Goal: Task Accomplishment & Management: Use online tool/utility

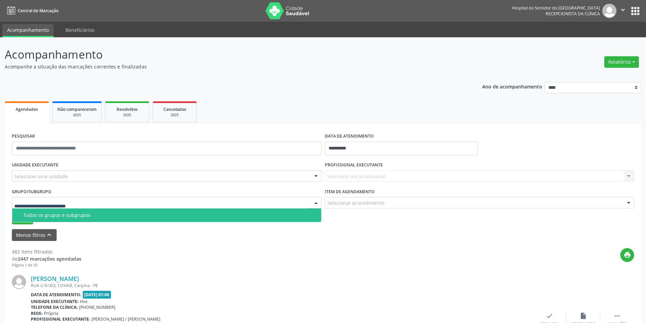
click at [313, 201] on div at bounding box center [316, 203] width 10 height 12
click at [316, 176] on div at bounding box center [316, 177] width 10 height 12
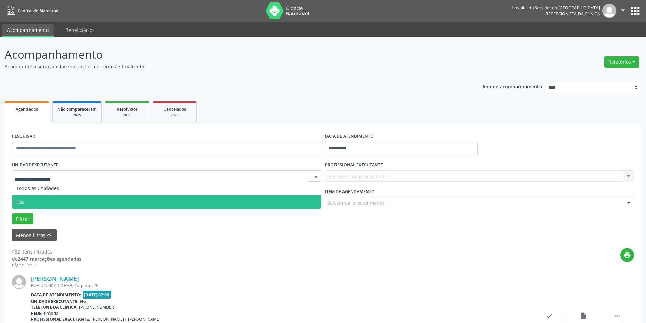
click at [295, 199] on span "Hse" at bounding box center [166, 202] width 309 height 14
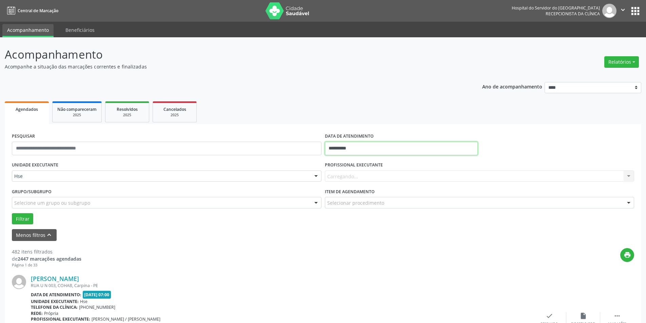
click at [367, 151] on input "**********" at bounding box center [401, 149] width 153 height 14
click at [377, 223] on span "24" at bounding box center [376, 224] width 13 height 13
type input "**********"
click at [377, 223] on span "24" at bounding box center [376, 224] width 13 height 13
drag, startPoint x: 629, startPoint y: 175, endPoint x: 625, endPoint y: 175, distance: 4.8
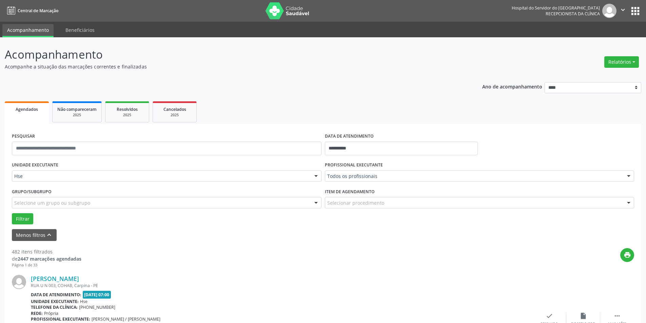
click at [629, 174] on div at bounding box center [629, 177] width 10 height 12
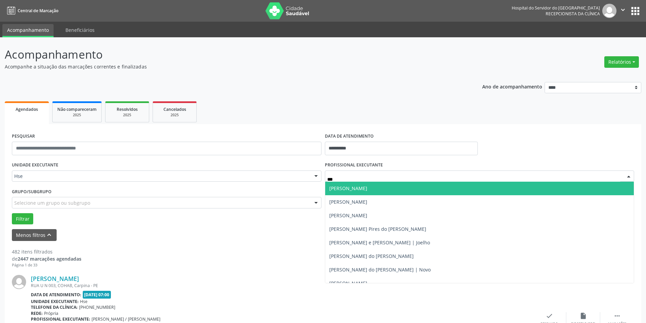
type input "****"
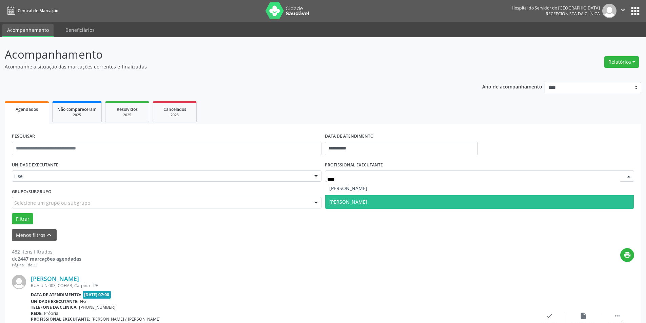
click at [362, 202] on span "[PERSON_NAME]" at bounding box center [348, 202] width 38 height 6
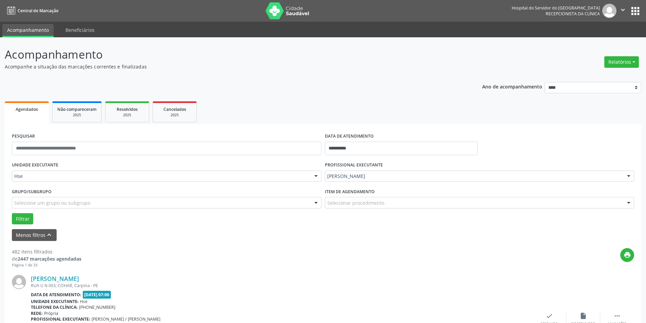
click at [627, 202] on div at bounding box center [629, 203] width 10 height 12
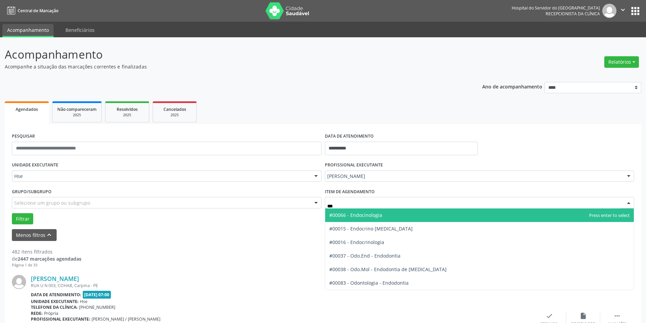
type input "****"
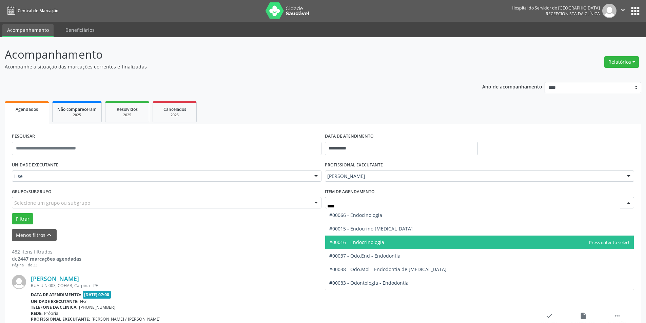
click at [382, 243] on span "#00016 - Endocrinologia" at bounding box center [356, 242] width 55 height 6
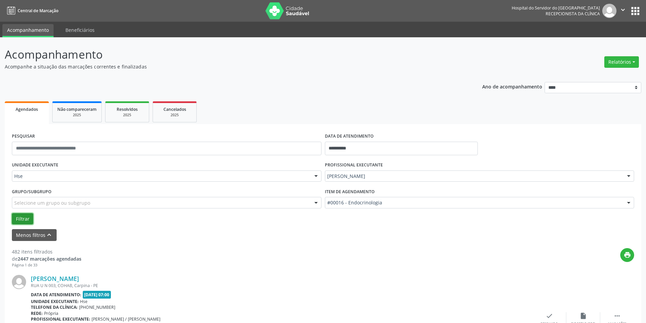
click at [24, 217] on button "Filtrar" at bounding box center [22, 219] width 21 height 12
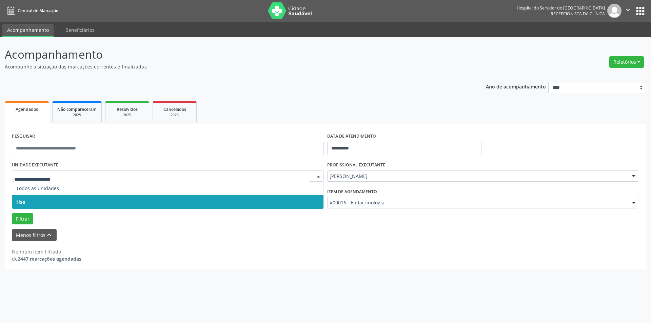
click at [319, 176] on div at bounding box center [318, 177] width 10 height 12
click at [305, 200] on span "Hse" at bounding box center [167, 202] width 311 height 14
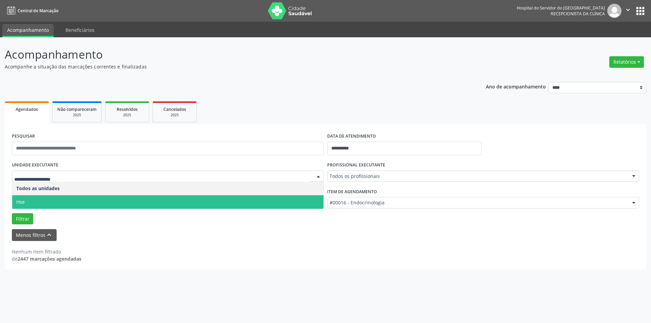
click at [316, 176] on div at bounding box center [318, 177] width 10 height 12
click at [313, 200] on span "Hse" at bounding box center [167, 202] width 311 height 14
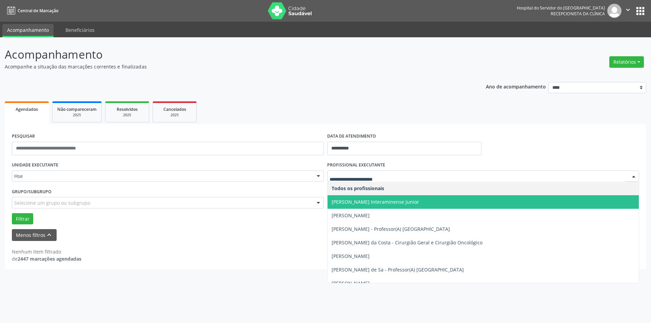
click at [637, 175] on div at bounding box center [634, 177] width 10 height 12
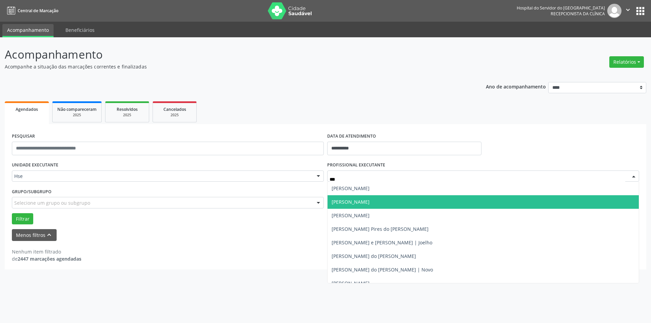
type input "****"
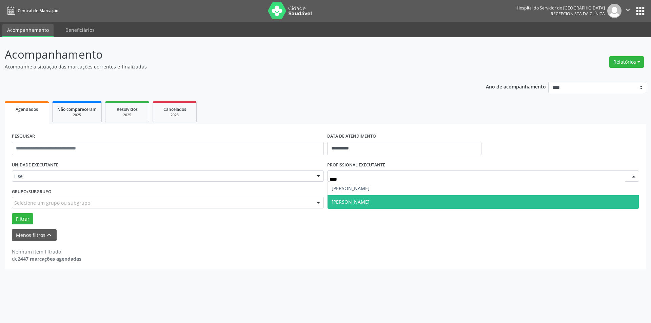
click at [366, 201] on span "[PERSON_NAME]" at bounding box center [351, 202] width 38 height 6
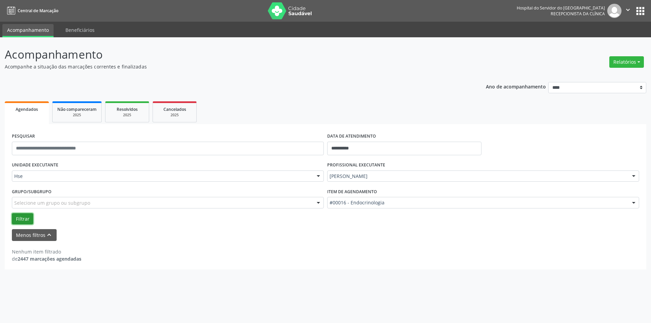
click at [28, 216] on button "Filtrar" at bounding box center [22, 219] width 21 height 12
click at [635, 61] on button "Relatórios" at bounding box center [626, 62] width 35 height 12
click at [598, 75] on link "Agendamentos" at bounding box center [607, 76] width 73 height 9
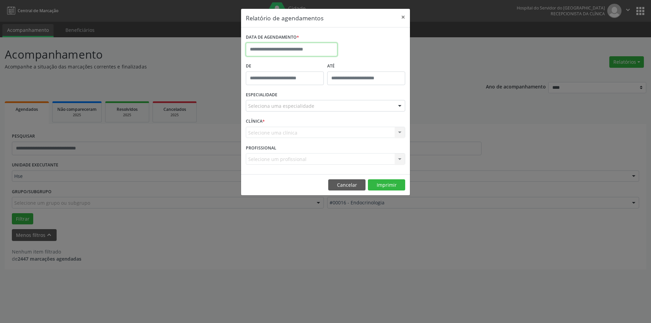
click at [300, 45] on input "text" at bounding box center [292, 50] width 92 height 14
click at [345, 64] on icon at bounding box center [345, 64] width 2 height 4
select select "*"
click at [298, 82] on span "1" at bounding box center [297, 84] width 13 height 13
type input "**********"
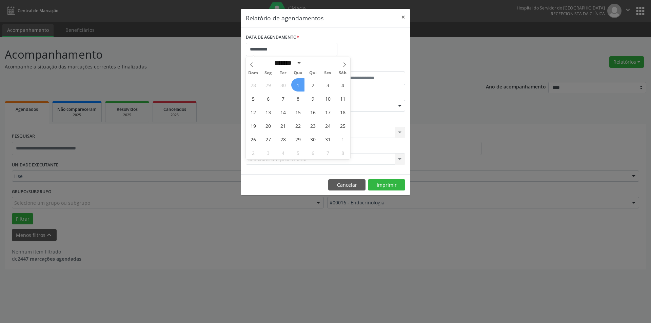
click at [298, 82] on span "1" at bounding box center [297, 84] width 13 height 13
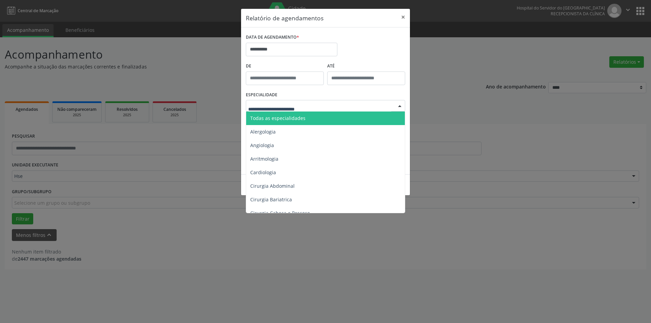
click at [402, 105] on div at bounding box center [400, 106] width 10 height 12
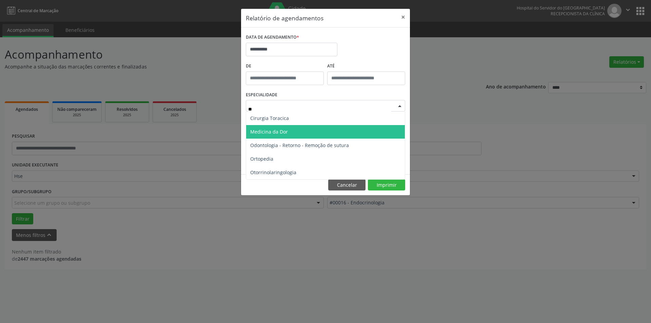
type input "***"
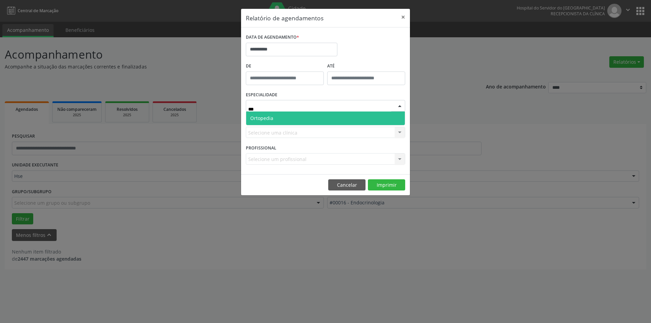
click at [289, 121] on span "Ortopedia" at bounding box center [325, 119] width 159 height 14
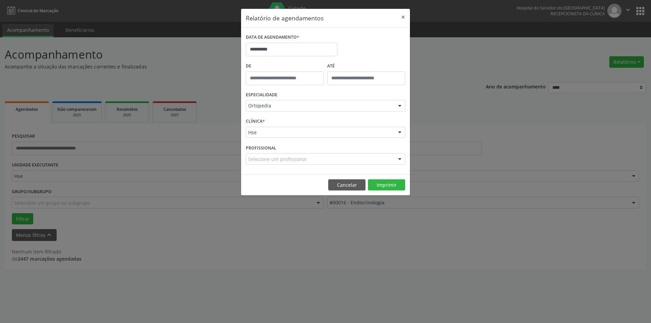
click at [398, 132] on div at bounding box center [400, 133] width 10 height 12
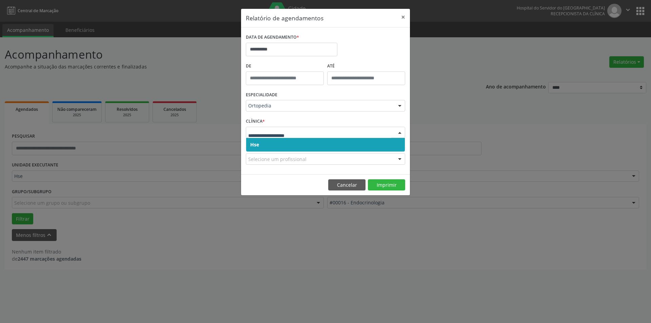
click at [394, 145] on span "Hse" at bounding box center [325, 145] width 159 height 14
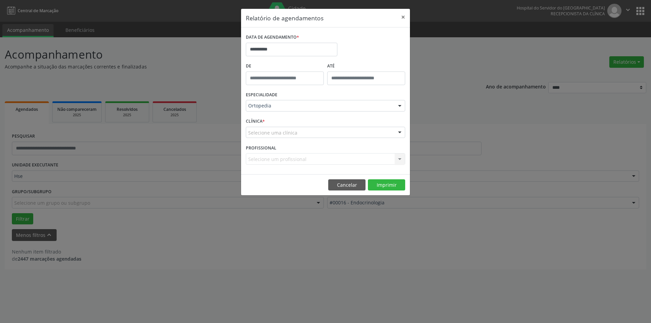
click at [399, 133] on div at bounding box center [400, 133] width 10 height 12
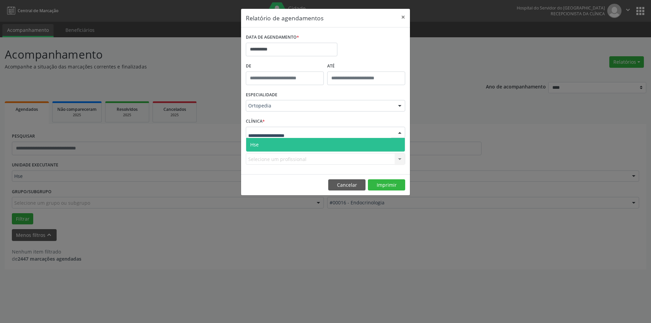
click at [399, 147] on span "Hse" at bounding box center [325, 145] width 159 height 14
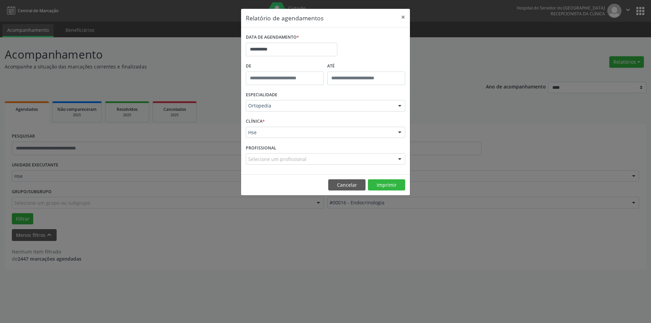
click at [399, 159] on div at bounding box center [400, 160] width 10 height 12
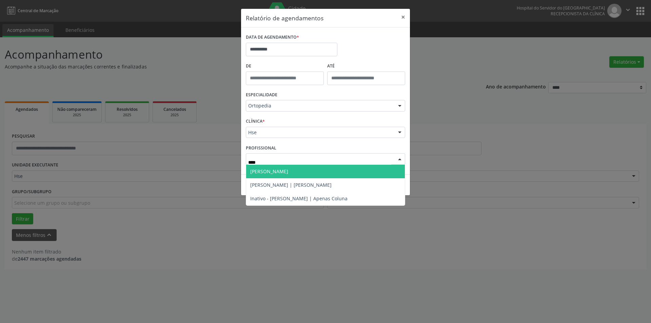
type input "*****"
click at [319, 171] on span "[PERSON_NAME]" at bounding box center [325, 172] width 159 height 14
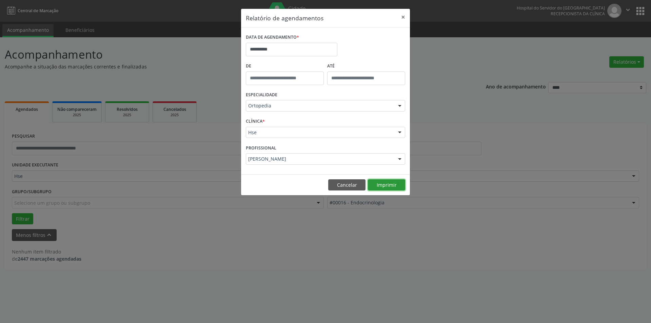
click at [395, 184] on button "Imprimir" at bounding box center [386, 185] width 37 height 12
click at [404, 18] on button "×" at bounding box center [403, 17] width 14 height 17
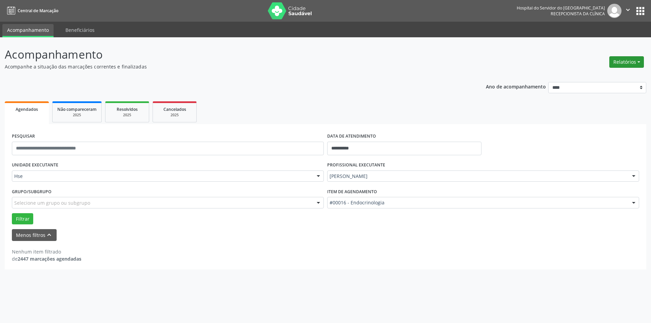
click at [625, 60] on button "Relatórios" at bounding box center [626, 62] width 35 height 12
click at [601, 75] on link "Agendamentos" at bounding box center [607, 76] width 73 height 9
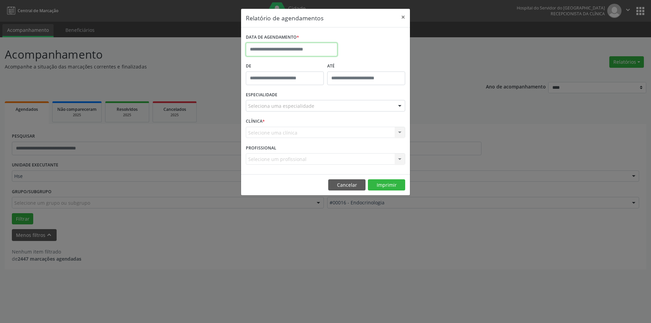
click at [279, 47] on input "text" at bounding box center [292, 50] width 92 height 14
click at [345, 65] on icon at bounding box center [344, 64] width 5 height 5
select select "*"
click at [300, 82] on span "1" at bounding box center [297, 84] width 13 height 13
type input "**********"
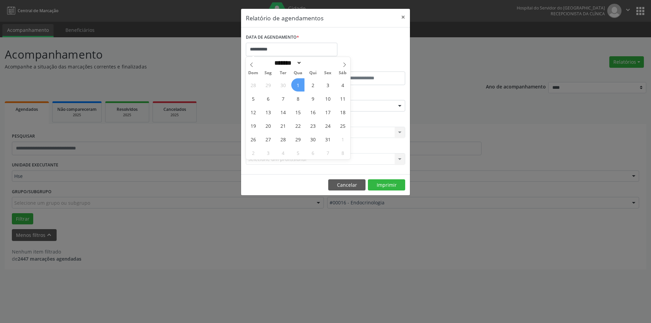
click at [300, 82] on span "1" at bounding box center [297, 84] width 13 height 13
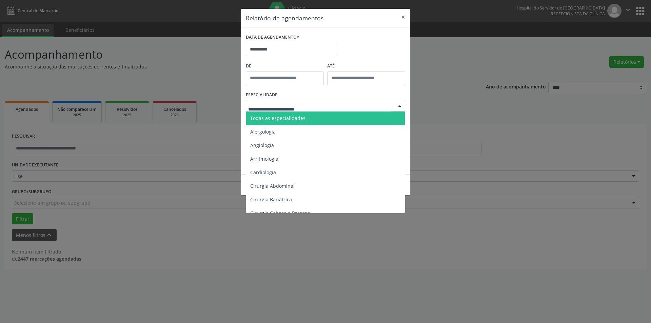
click at [402, 104] on div at bounding box center [400, 106] width 10 height 12
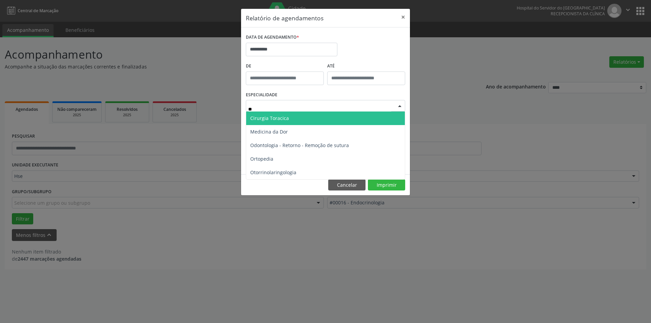
type input "***"
click at [284, 116] on span "Ortopedia" at bounding box center [325, 119] width 159 height 14
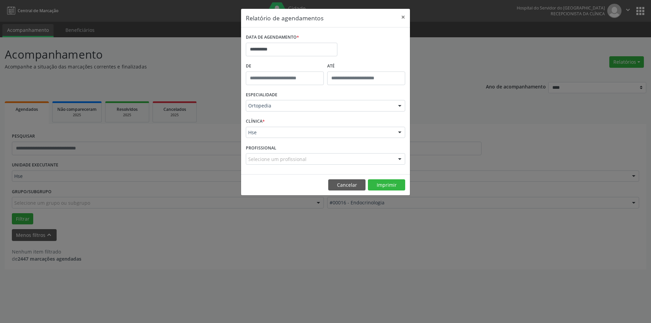
click at [401, 129] on div at bounding box center [400, 133] width 10 height 12
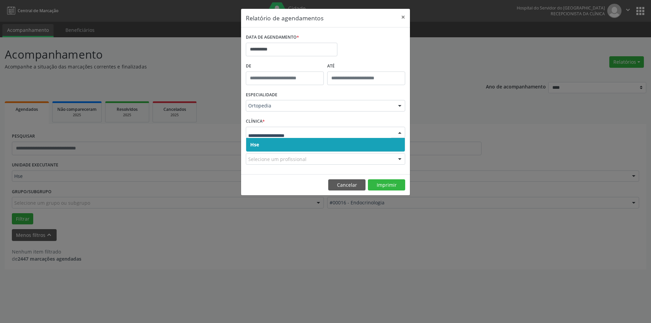
drag, startPoint x: 385, startPoint y: 144, endPoint x: 393, endPoint y: 141, distance: 8.7
click at [385, 145] on span "Hse" at bounding box center [325, 145] width 159 height 14
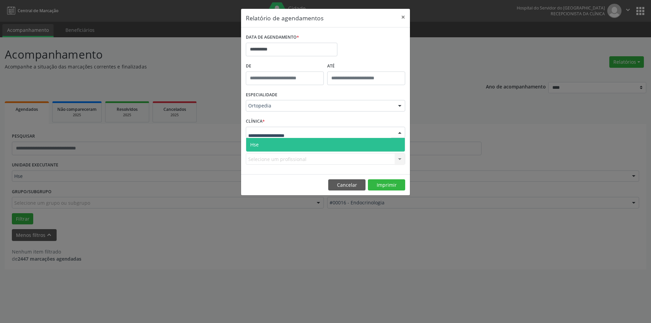
click at [401, 129] on div at bounding box center [400, 133] width 10 height 12
click at [399, 145] on span "Hse" at bounding box center [325, 145] width 159 height 14
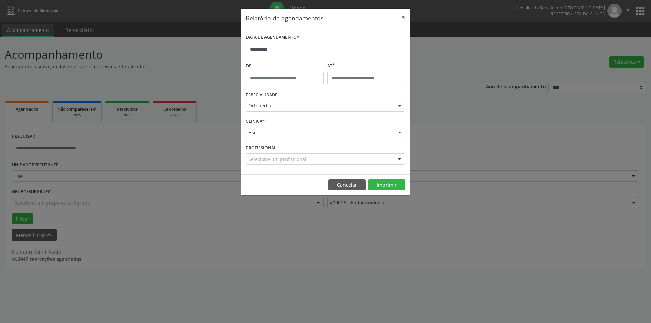
click at [401, 158] on div at bounding box center [400, 160] width 10 height 12
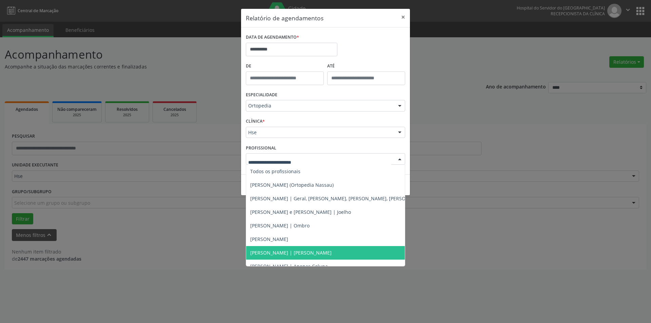
click at [330, 252] on span "[PERSON_NAME] | [PERSON_NAME]" at bounding box center [290, 253] width 81 height 6
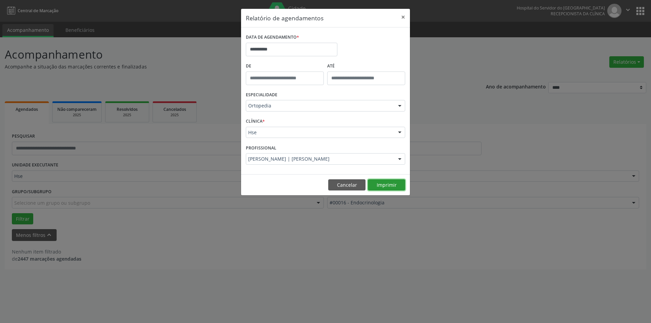
click at [388, 185] on button "Imprimir" at bounding box center [386, 185] width 37 height 12
click at [404, 16] on button "×" at bounding box center [403, 17] width 14 height 17
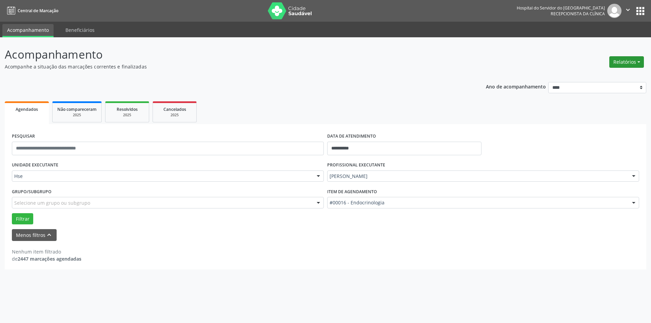
click at [625, 64] on button "Relatórios" at bounding box center [626, 62] width 35 height 12
click at [590, 75] on link "Agendamentos" at bounding box center [607, 76] width 73 height 9
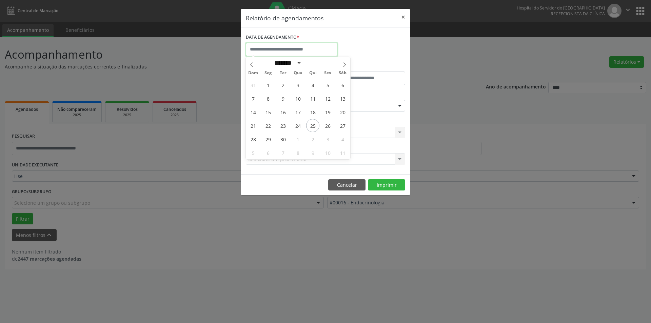
click at [282, 48] on input "text" at bounding box center [292, 50] width 92 height 14
click at [343, 63] on icon at bounding box center [344, 64] width 5 height 5
select select "*"
click at [298, 83] on span "1" at bounding box center [297, 84] width 13 height 13
type input "**********"
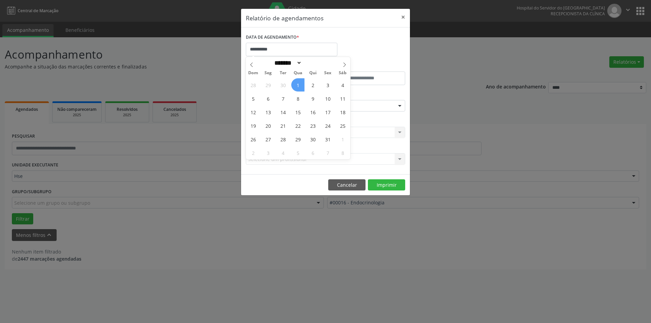
click at [298, 83] on span "1" at bounding box center [297, 84] width 13 height 13
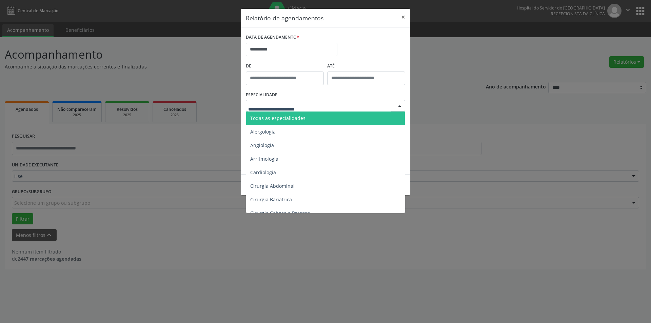
click at [401, 107] on div at bounding box center [400, 106] width 10 height 12
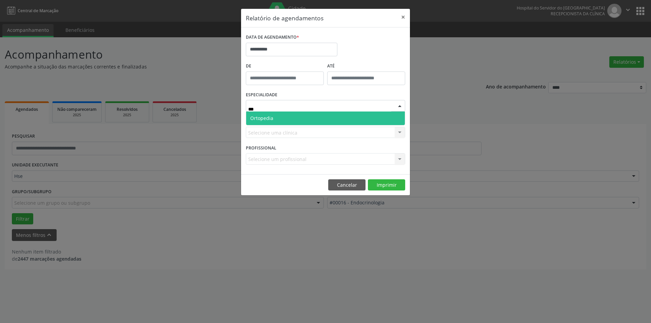
type input "****"
click at [281, 119] on span "Ortopedia" at bounding box center [325, 119] width 159 height 14
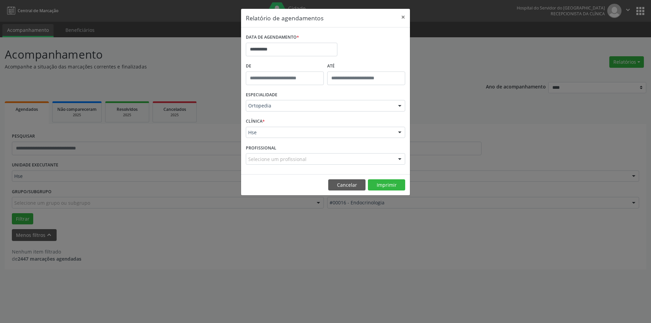
click at [399, 132] on div at bounding box center [400, 133] width 10 height 12
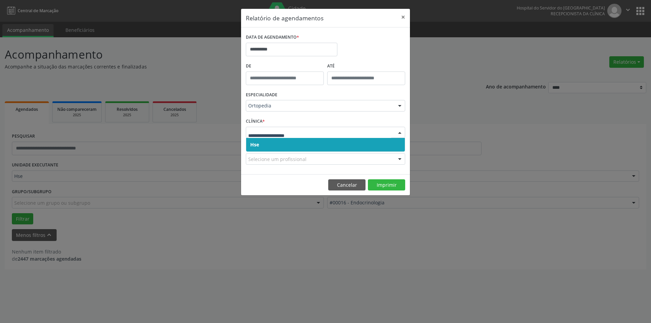
click at [393, 144] on span "Hse" at bounding box center [325, 145] width 159 height 14
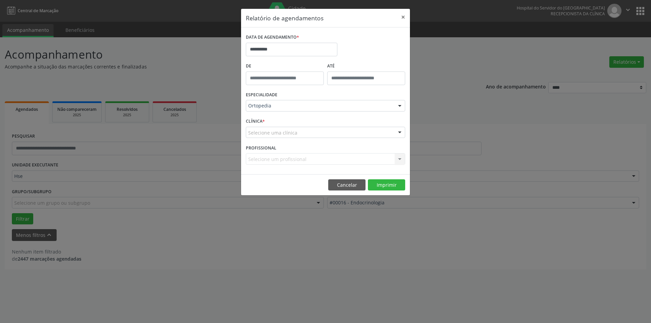
click at [398, 130] on div at bounding box center [400, 133] width 10 height 12
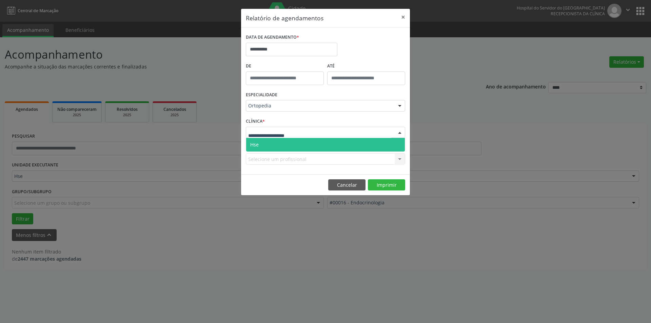
click at [395, 146] on span "Hse" at bounding box center [325, 145] width 159 height 14
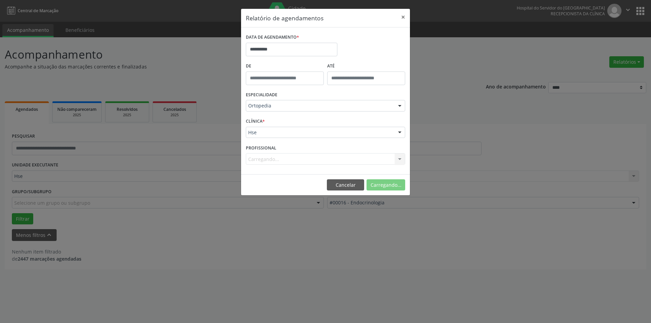
click at [399, 158] on div at bounding box center [400, 160] width 10 height 12
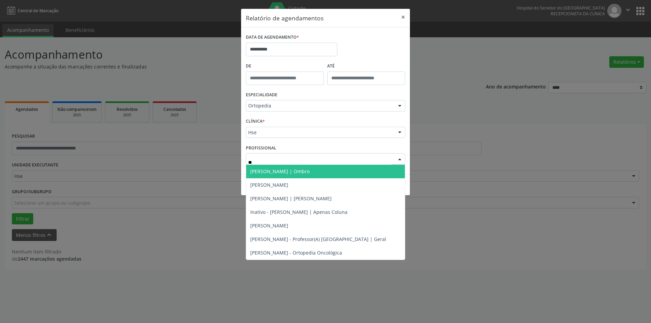
type input "***"
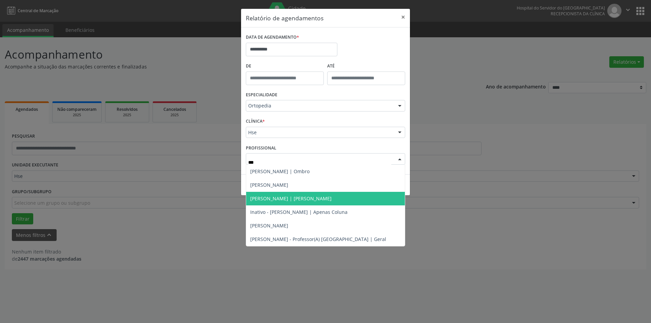
click at [314, 196] on span "[PERSON_NAME] | [PERSON_NAME]" at bounding box center [290, 198] width 81 height 6
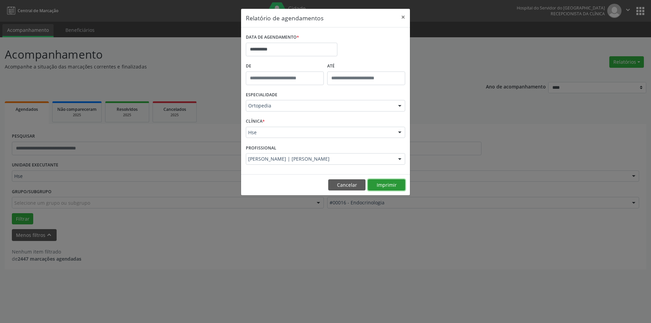
click at [388, 182] on button "Imprimir" at bounding box center [386, 185] width 37 height 12
click at [402, 17] on button "×" at bounding box center [403, 17] width 14 height 17
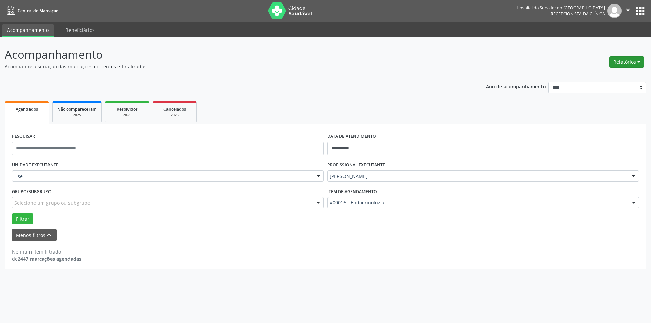
click at [630, 61] on button "Relatórios" at bounding box center [626, 62] width 35 height 12
click at [607, 76] on link "Agendamentos" at bounding box center [607, 76] width 73 height 9
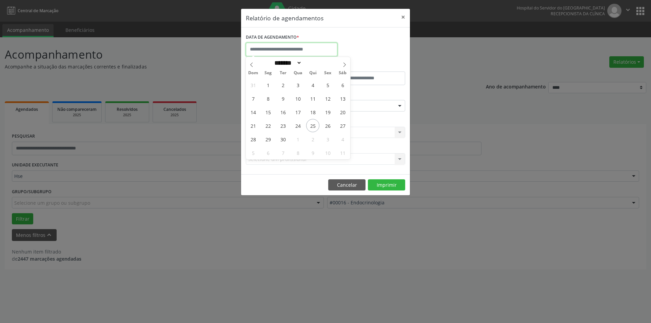
click at [309, 48] on input "text" at bounding box center [292, 50] width 92 height 14
click at [345, 62] on icon at bounding box center [344, 64] width 5 height 5
select select "*"
click at [299, 86] on span "1" at bounding box center [297, 84] width 13 height 13
type input "**********"
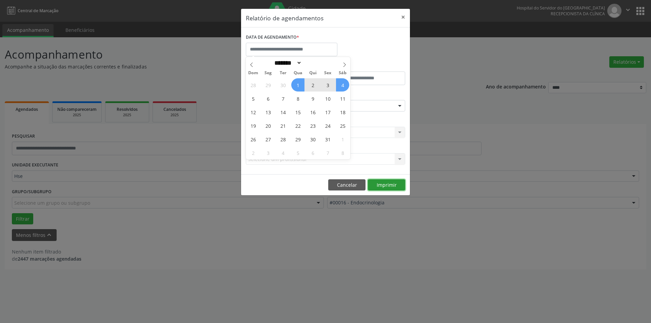
click at [390, 182] on button "Imprimir" at bounding box center [386, 185] width 37 height 12
select select "*"
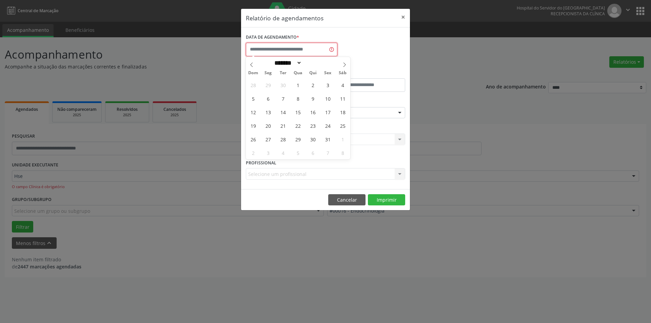
click at [303, 46] on input "text" at bounding box center [292, 50] width 92 height 14
click at [299, 85] on span "1" at bounding box center [297, 84] width 13 height 13
type input "**********"
click at [299, 85] on span "1" at bounding box center [297, 84] width 13 height 13
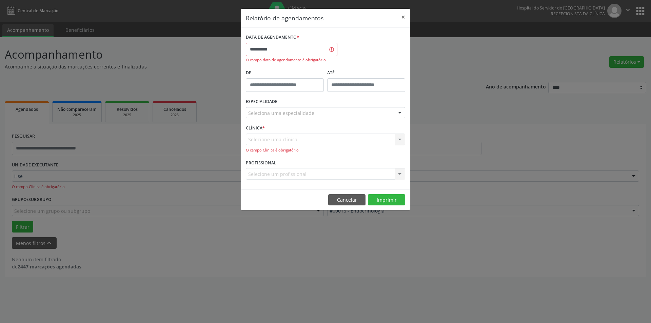
click at [400, 113] on div at bounding box center [400, 114] width 10 height 12
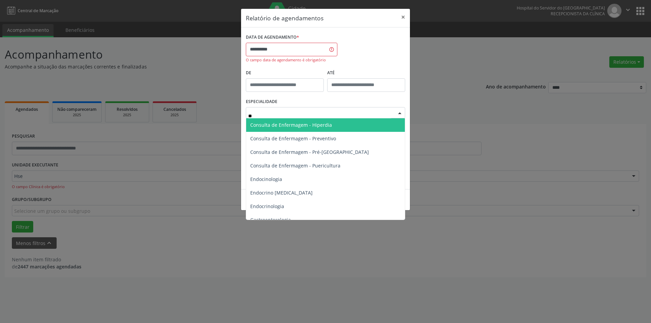
type input "***"
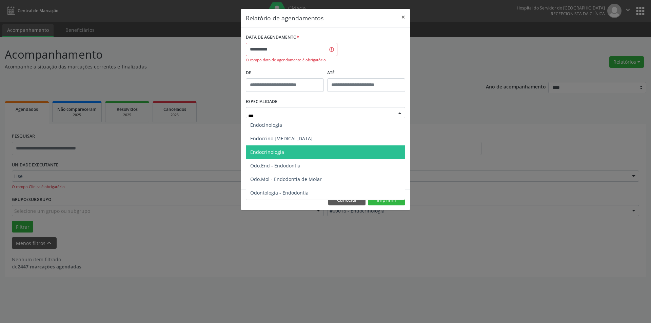
click at [274, 152] on span "Endocrinologia" at bounding box center [267, 152] width 34 height 6
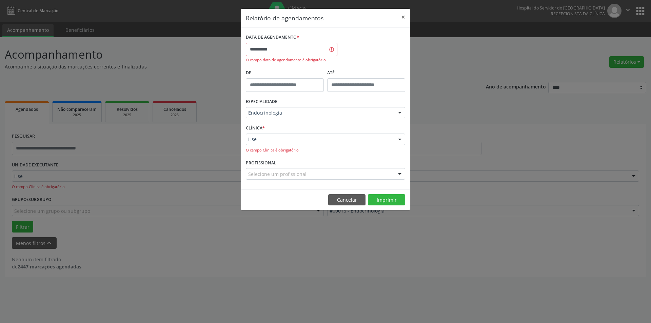
click at [398, 138] on div at bounding box center [400, 140] width 10 height 12
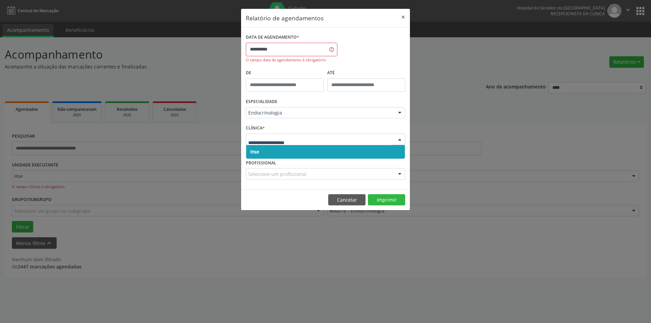
click at [397, 152] on span "Hse" at bounding box center [325, 152] width 159 height 14
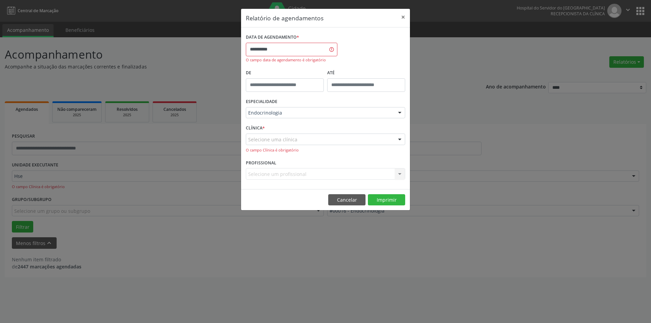
click at [399, 139] on div at bounding box center [400, 140] width 10 height 12
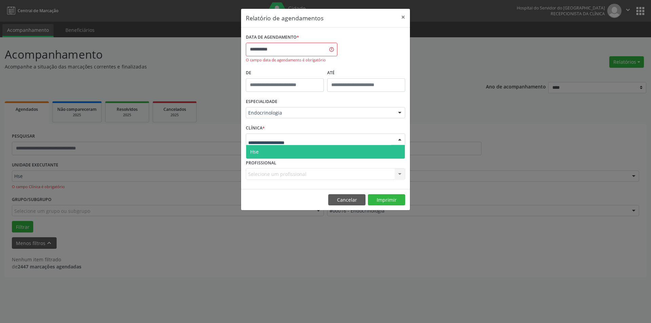
click at [396, 151] on span "Hse" at bounding box center [325, 152] width 159 height 14
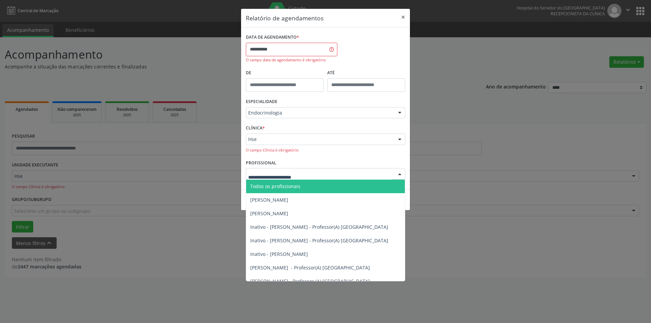
click at [399, 175] on div at bounding box center [400, 175] width 10 height 12
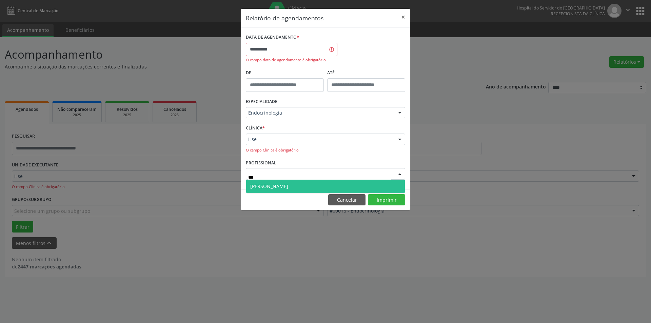
type input "****"
click at [285, 189] on span "[PERSON_NAME]" at bounding box center [269, 186] width 38 height 6
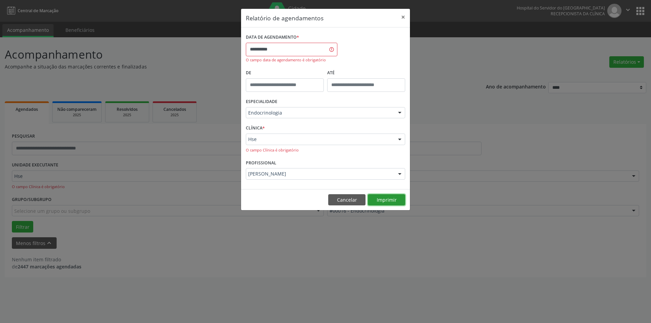
click at [385, 197] on button "Imprimir" at bounding box center [386, 200] width 37 height 12
